Goal: Obtain resource: Download file/media

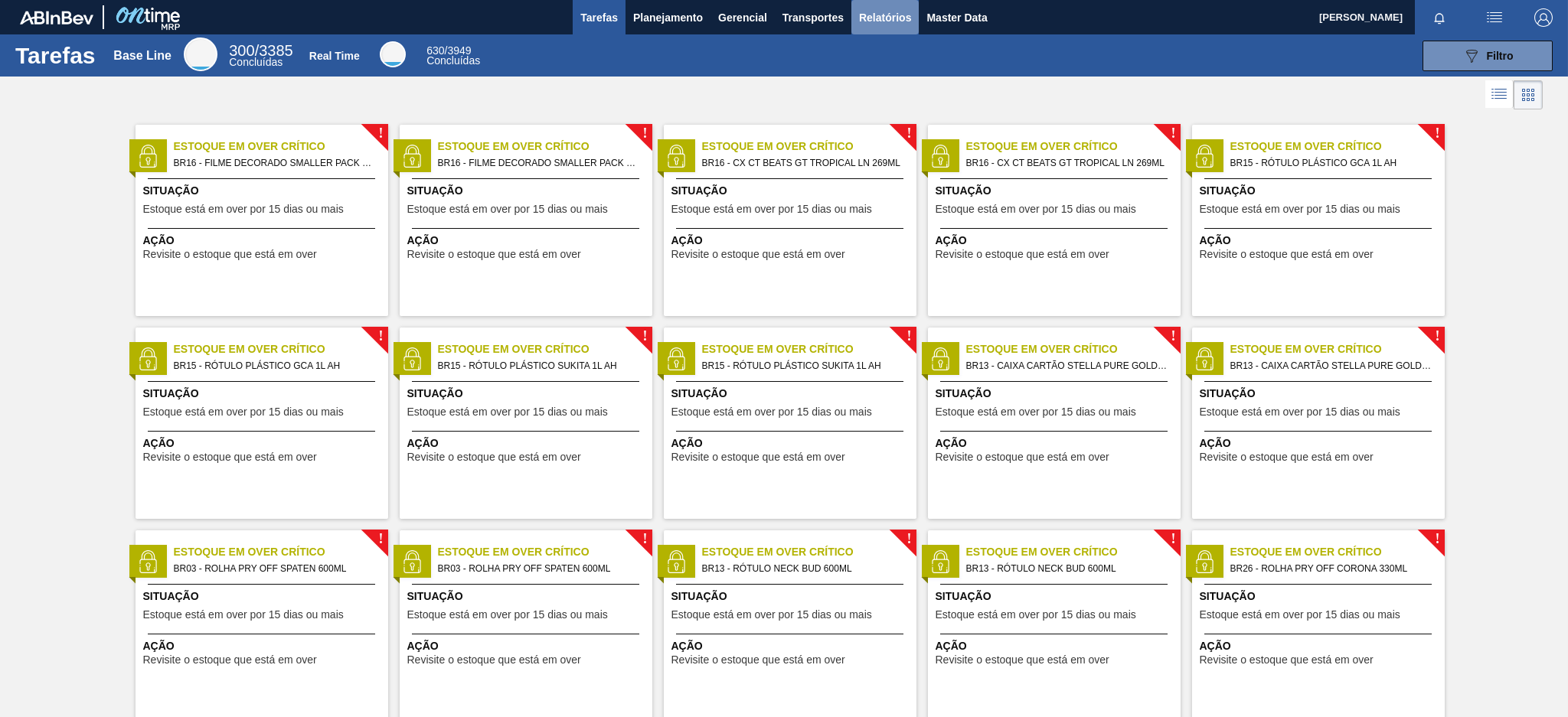
click at [895, 19] on span "Relatórios" at bounding box center [885, 17] width 52 height 18
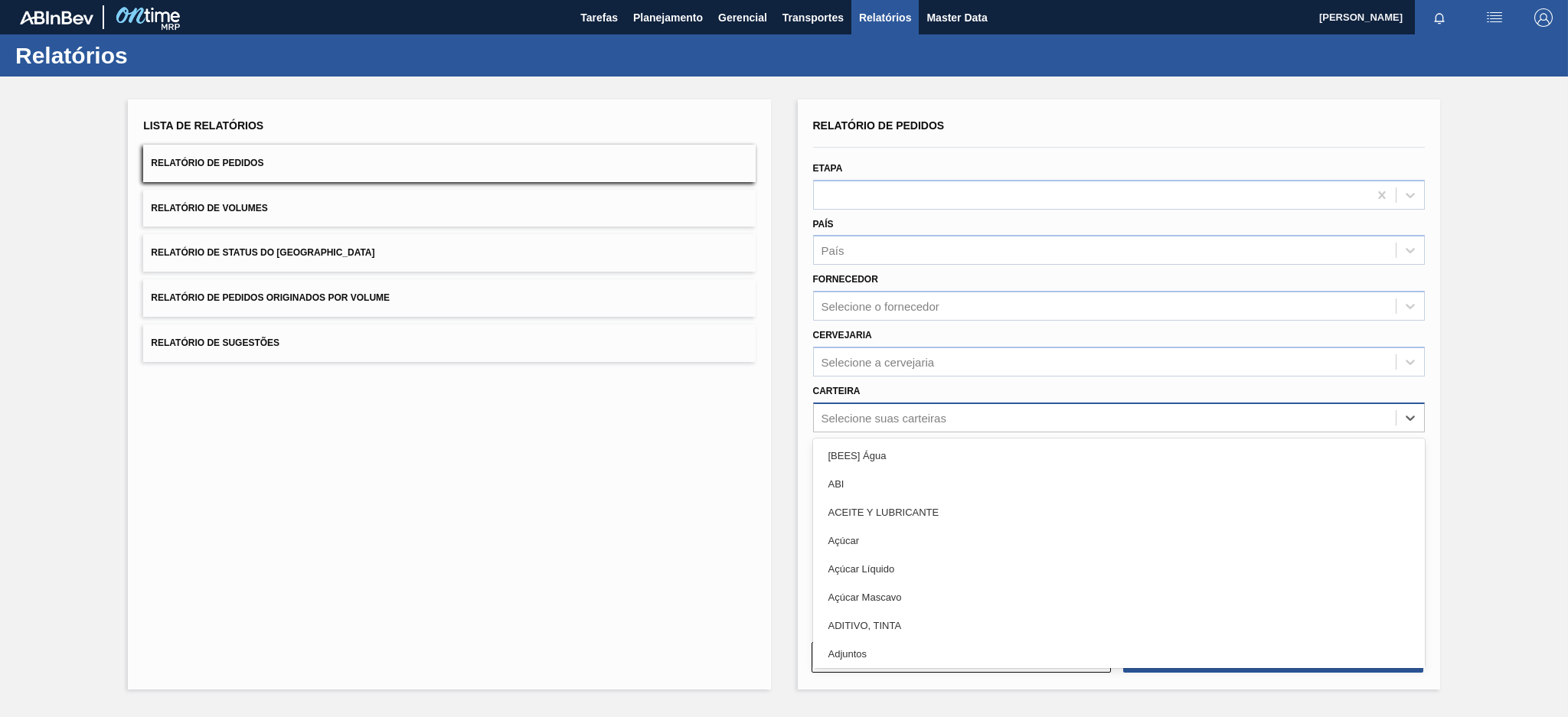
click at [833, 412] on div "Selecione suas carteiras" at bounding box center [884, 417] width 125 height 13
type input "MAL"
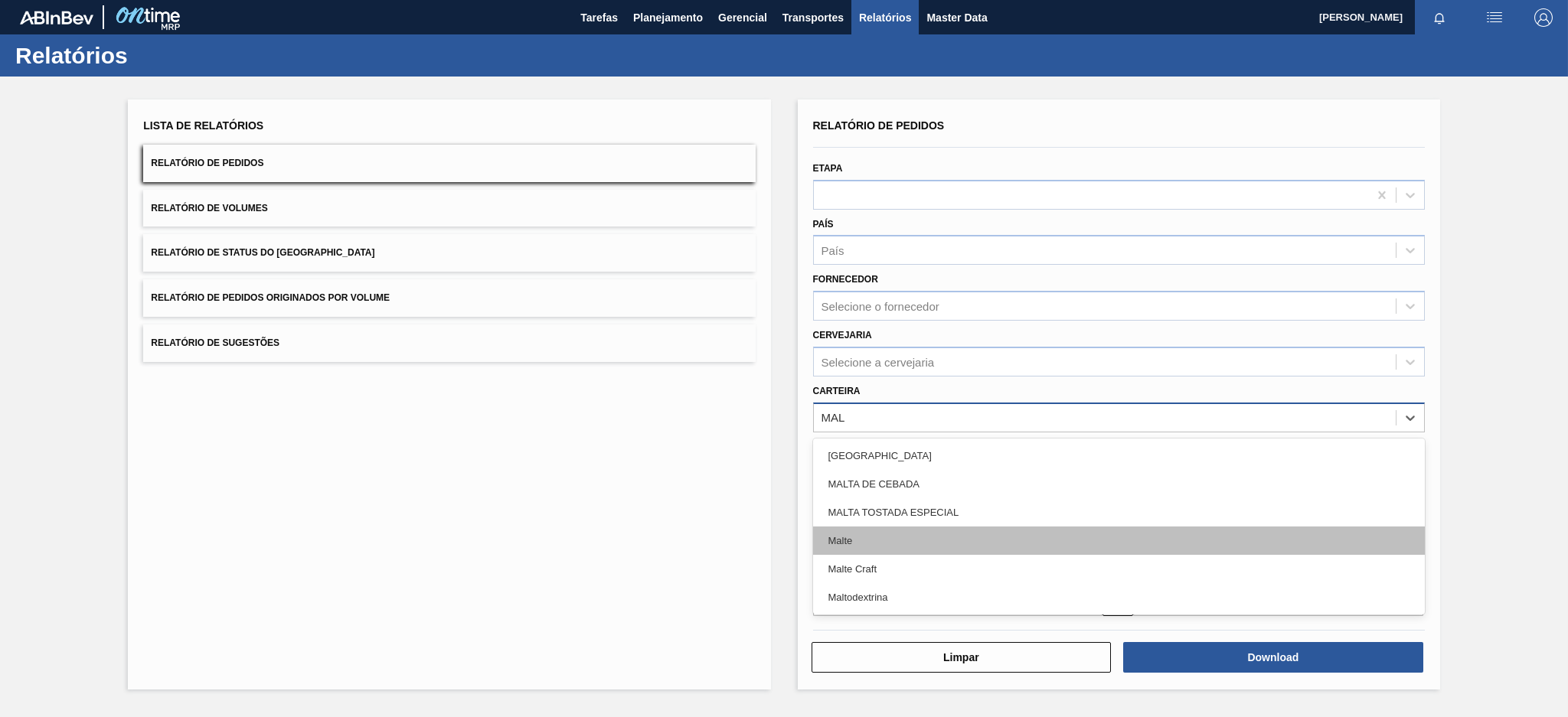
click at [846, 527] on div "Malte" at bounding box center [1119, 541] width 612 height 28
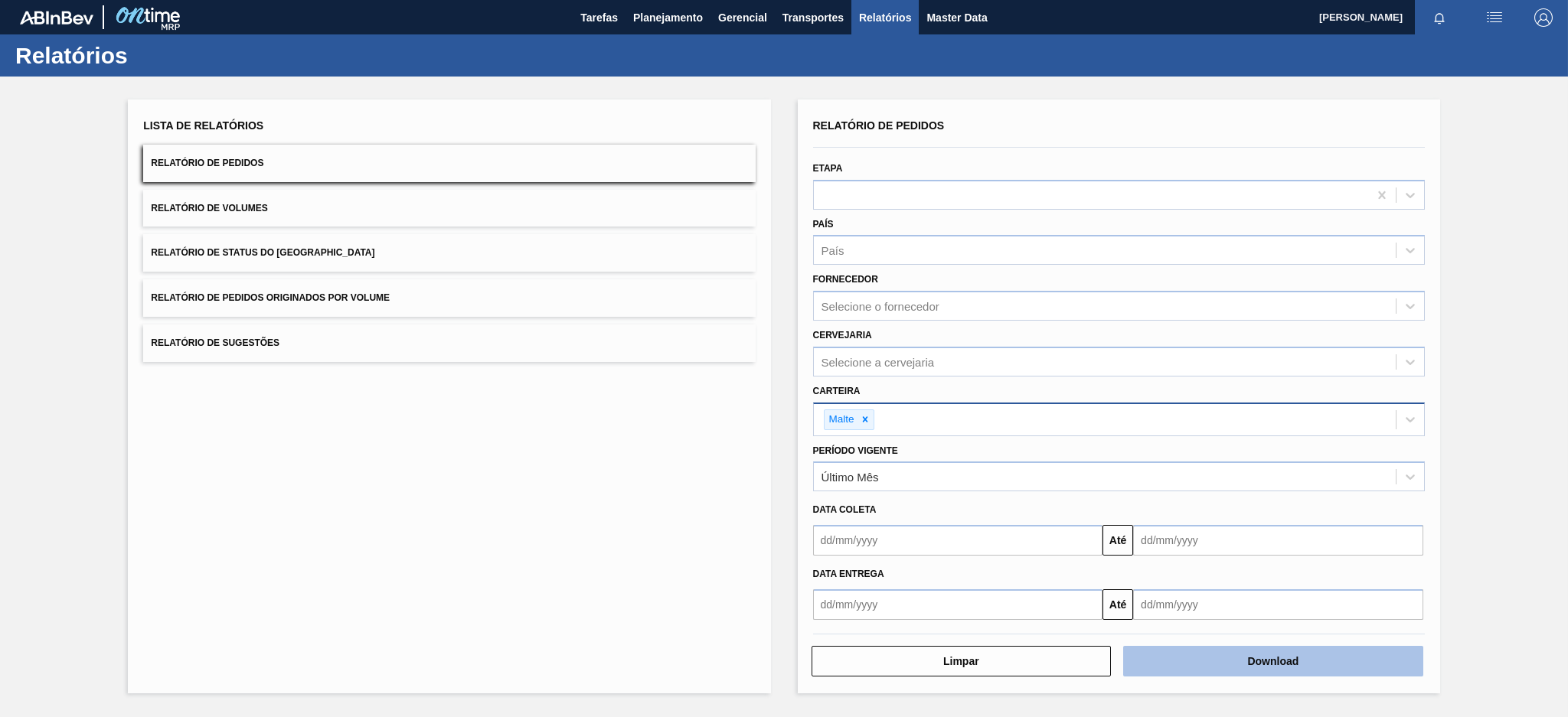
click at [1292, 653] on button "Download" at bounding box center [1272, 661] width 300 height 31
click at [329, 293] on span "Relatório de Pedidos Originados por Volume" at bounding box center [270, 298] width 239 height 11
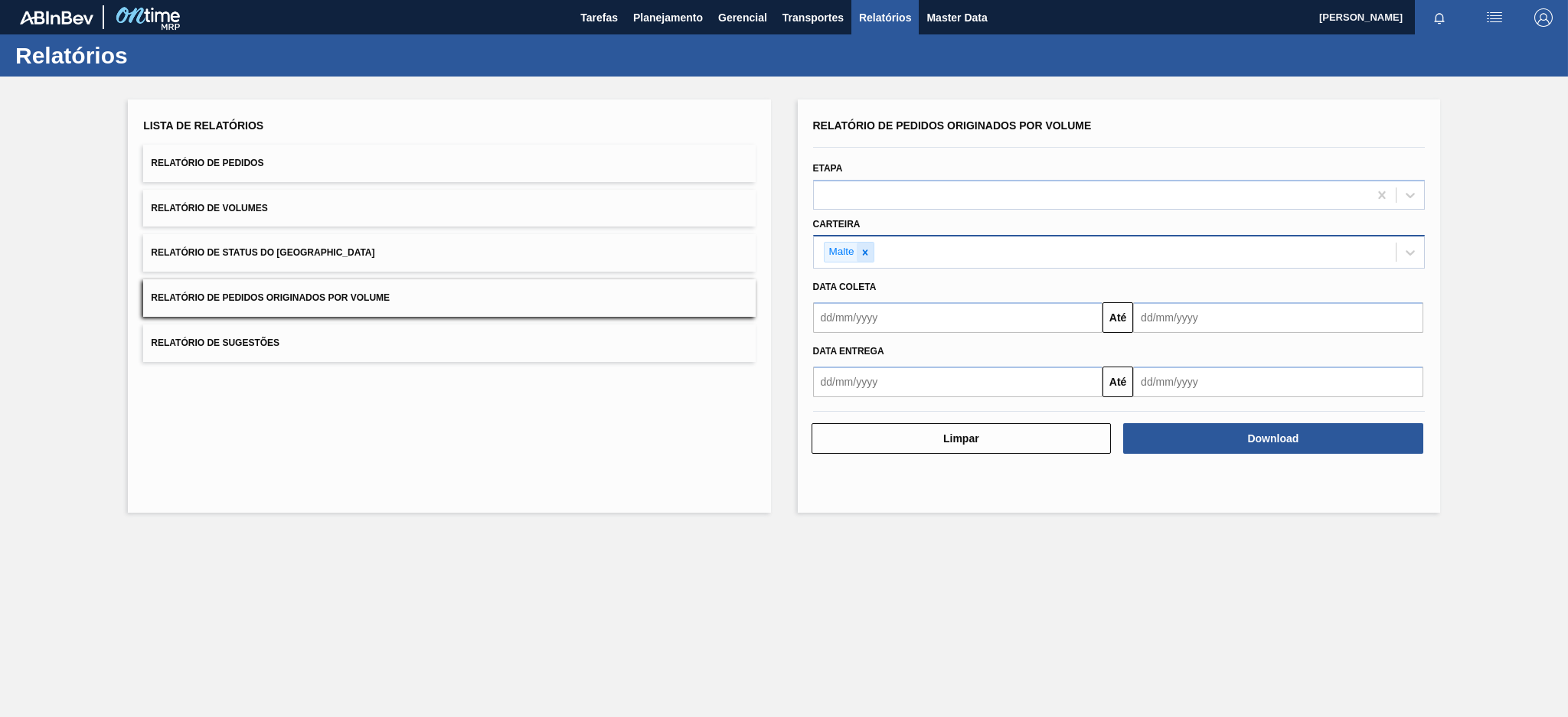
click at [873, 251] on div at bounding box center [865, 252] width 17 height 19
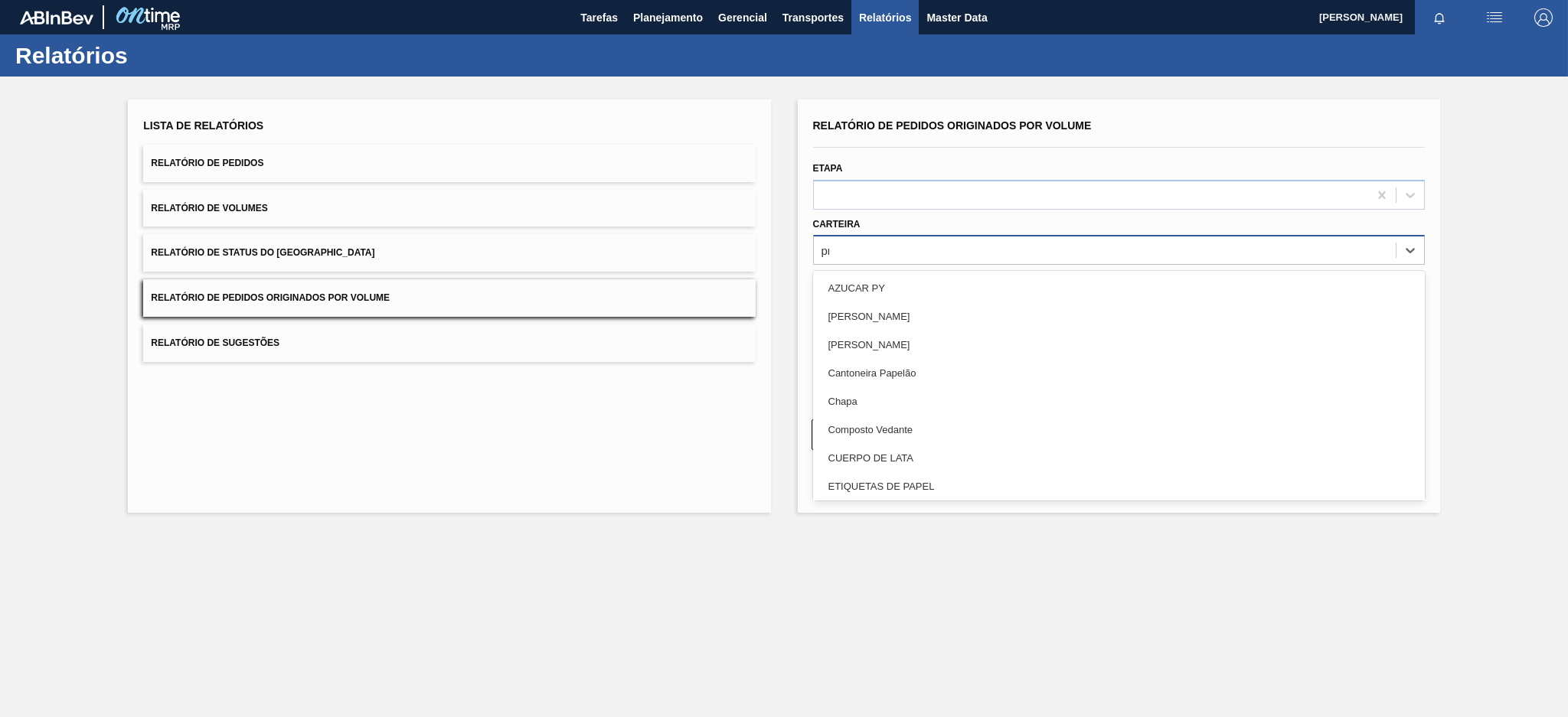
type input "pre"
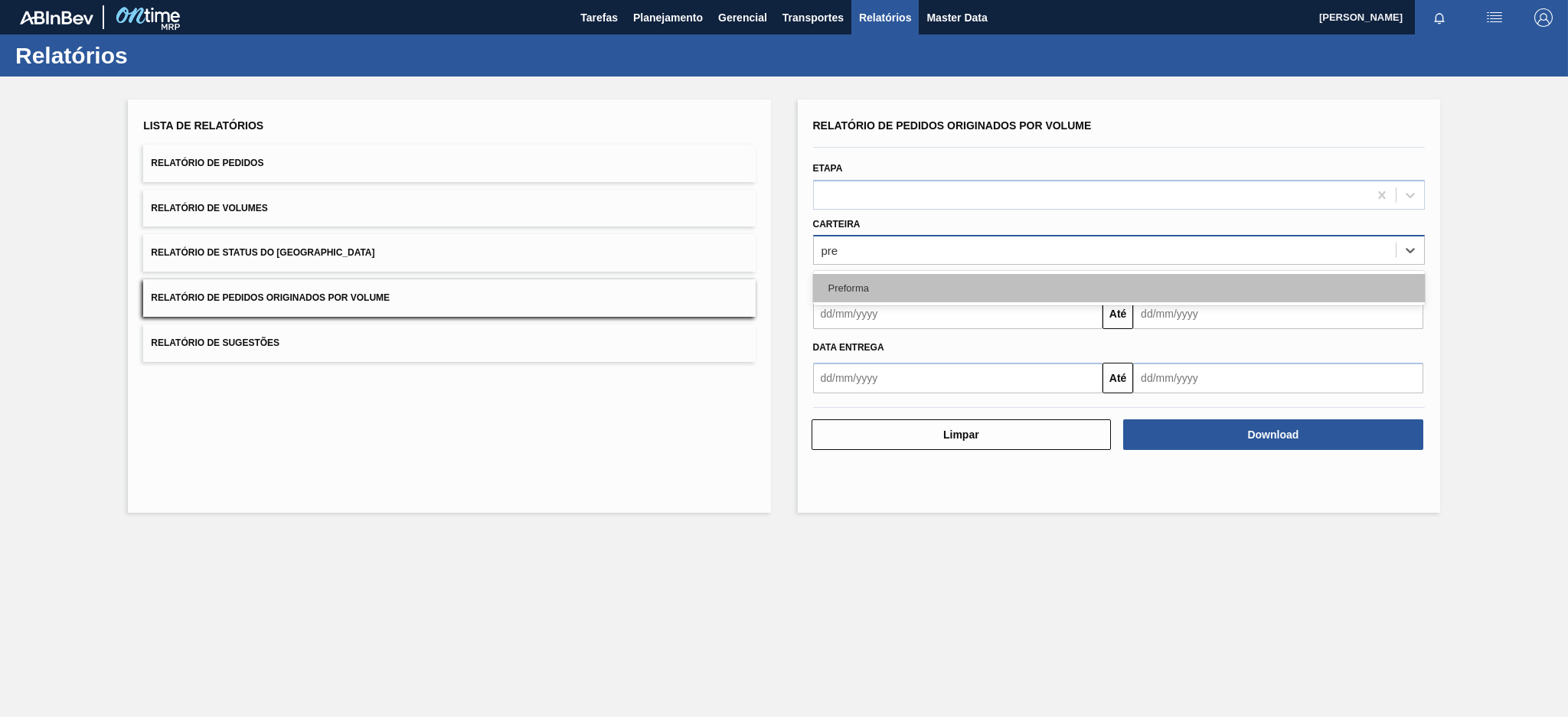
click at [875, 285] on div "Preforma" at bounding box center [1119, 288] width 612 height 28
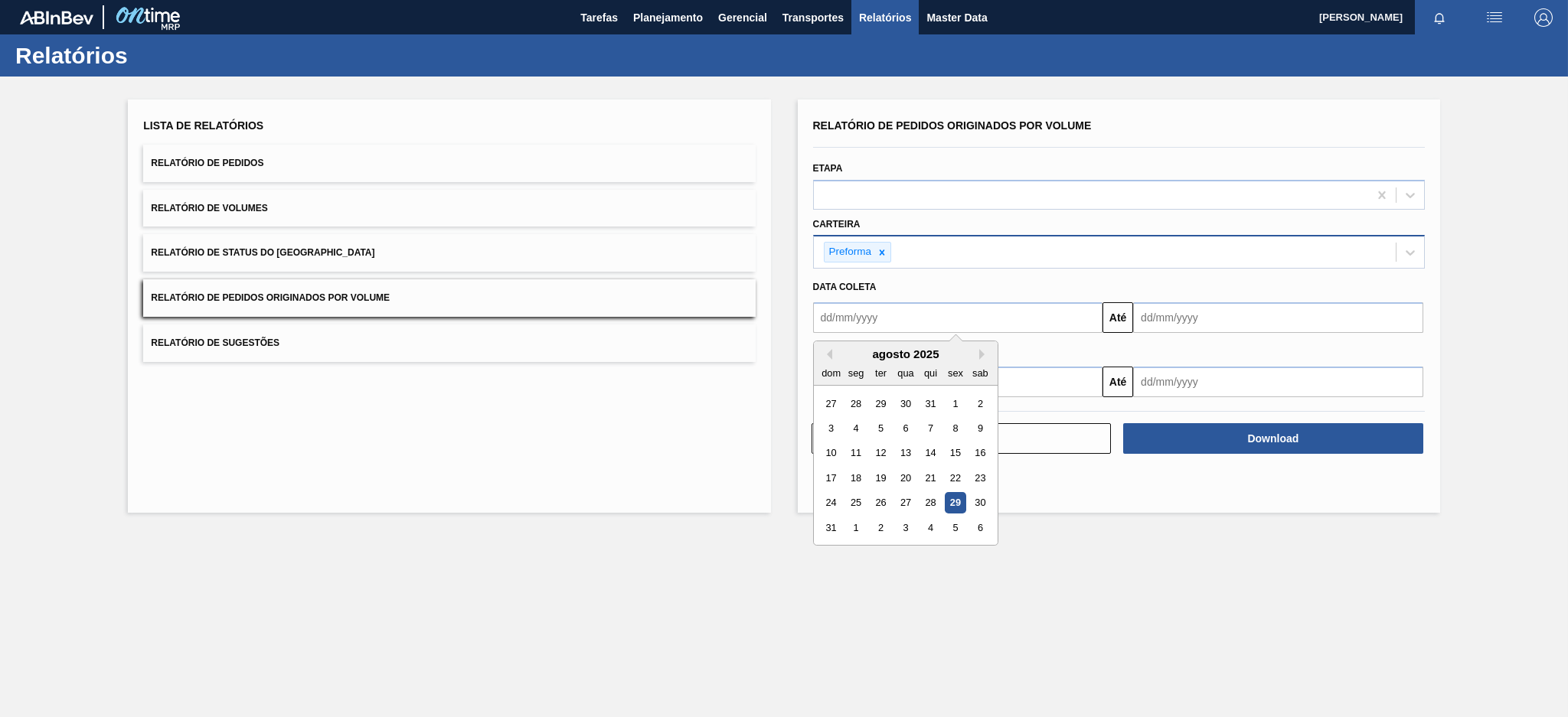
click at [899, 329] on input "text" at bounding box center [957, 318] width 290 height 31
click at [827, 348] on div "agosto 2025" at bounding box center [906, 354] width 183 height 13
click at [827, 349] on button "Previous Month" at bounding box center [827, 354] width 11 height 11
click at [830, 475] on div "20" at bounding box center [831, 478] width 21 height 21
type input "[DATE]"
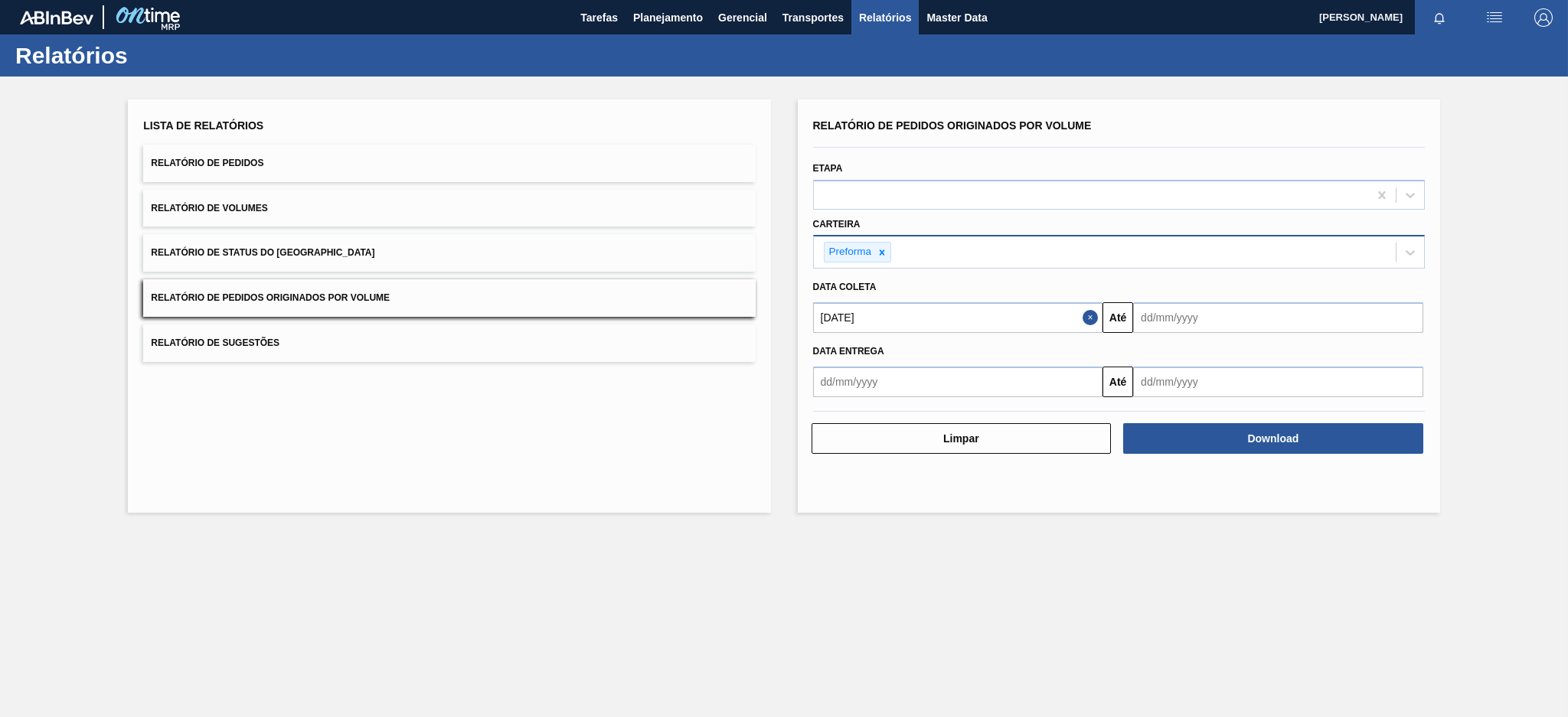
click at [1216, 323] on input "text" at bounding box center [1277, 318] width 290 height 31
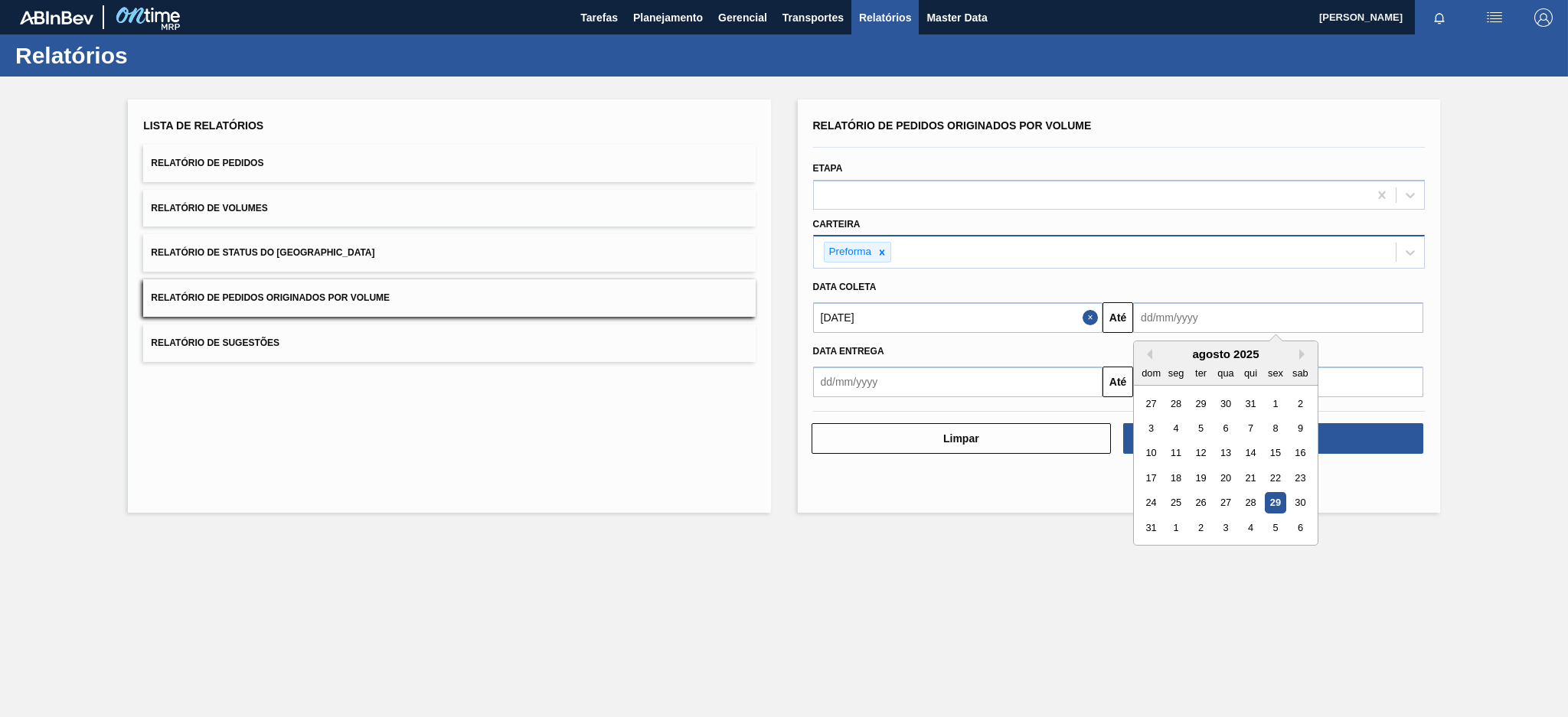
click at [1275, 494] on div "29" at bounding box center [1274, 503] width 21 height 21
type input "[DATE]"
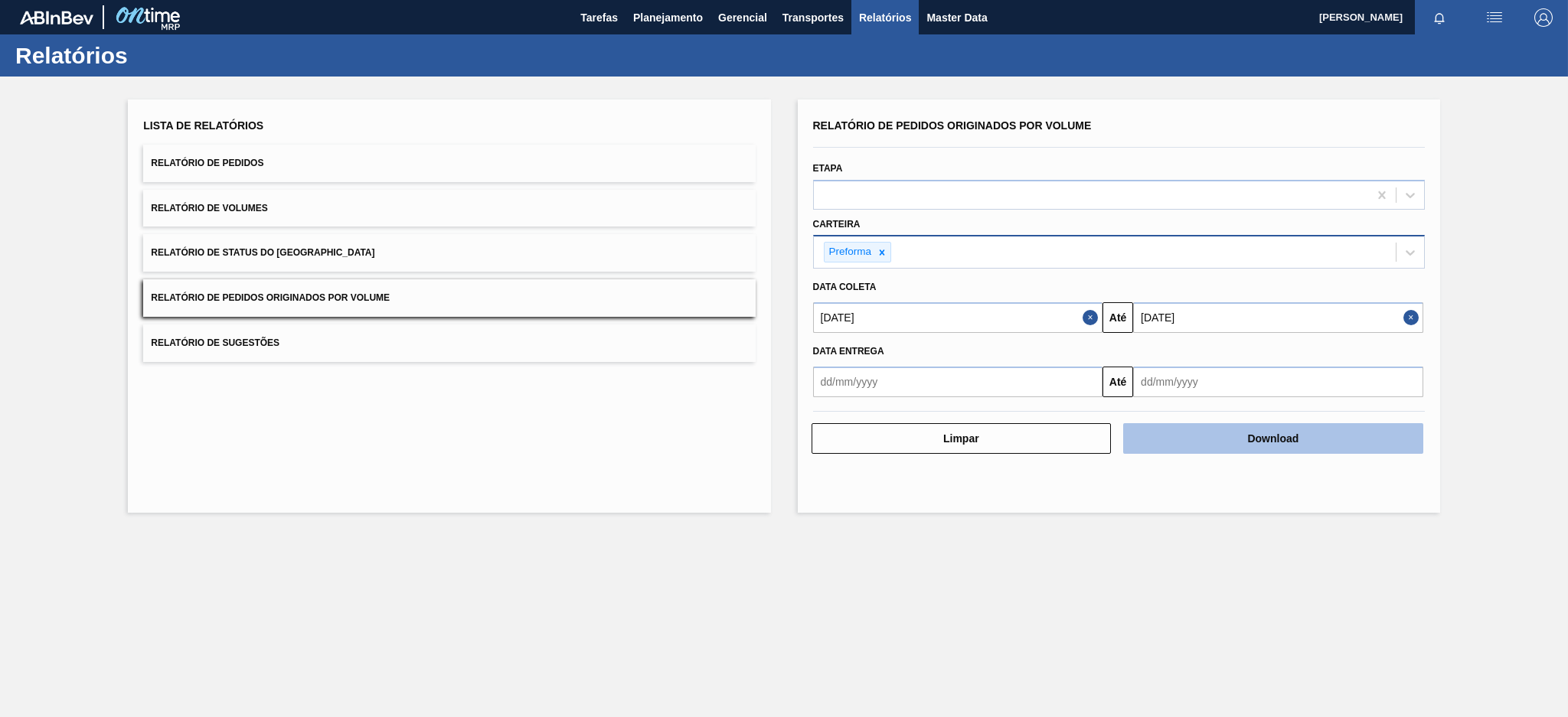
click at [1263, 436] on button "Download" at bounding box center [1272, 438] width 300 height 31
